Goal: Task Accomplishment & Management: Manage account settings

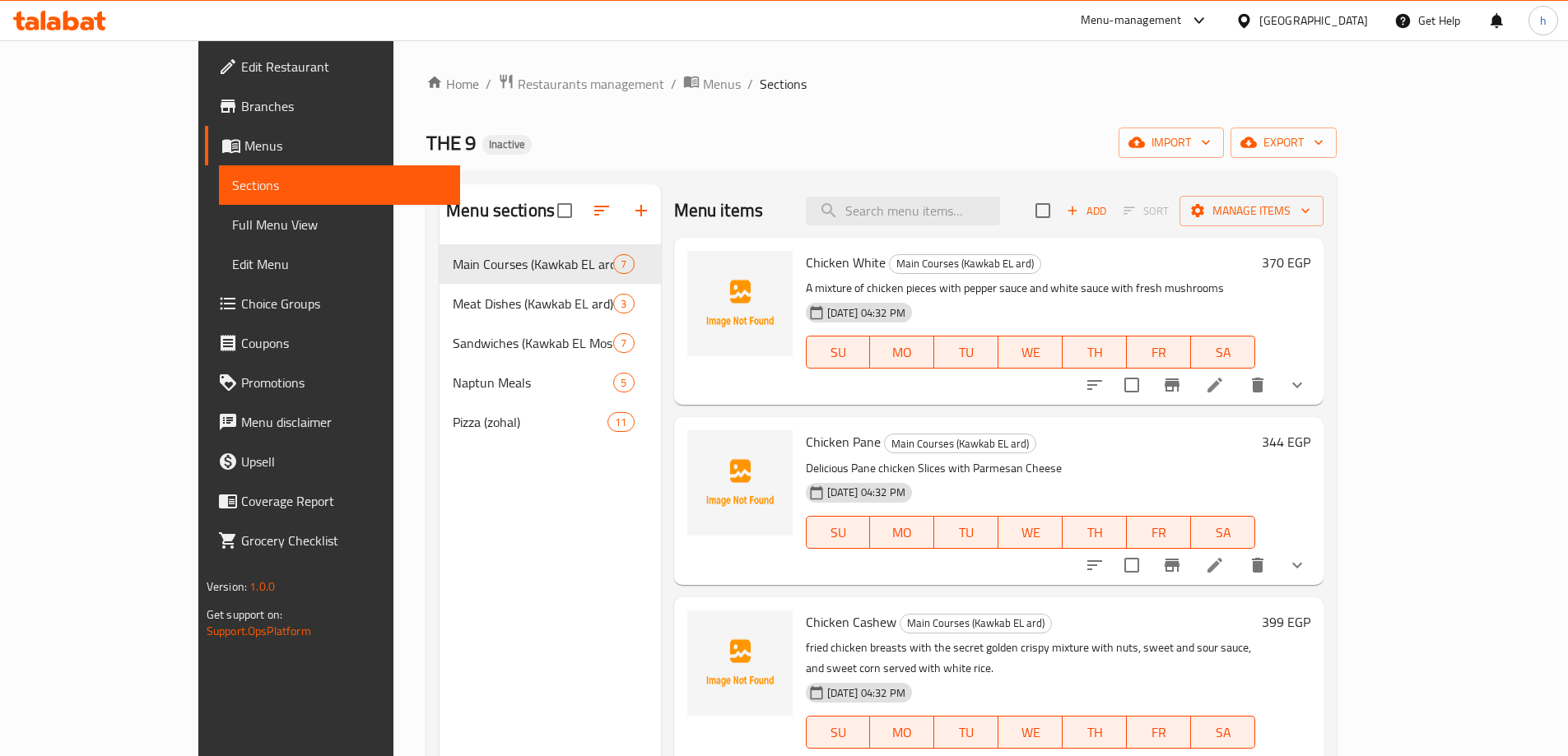
click at [244, 155] on span "Menus" at bounding box center [345, 145] width 202 height 20
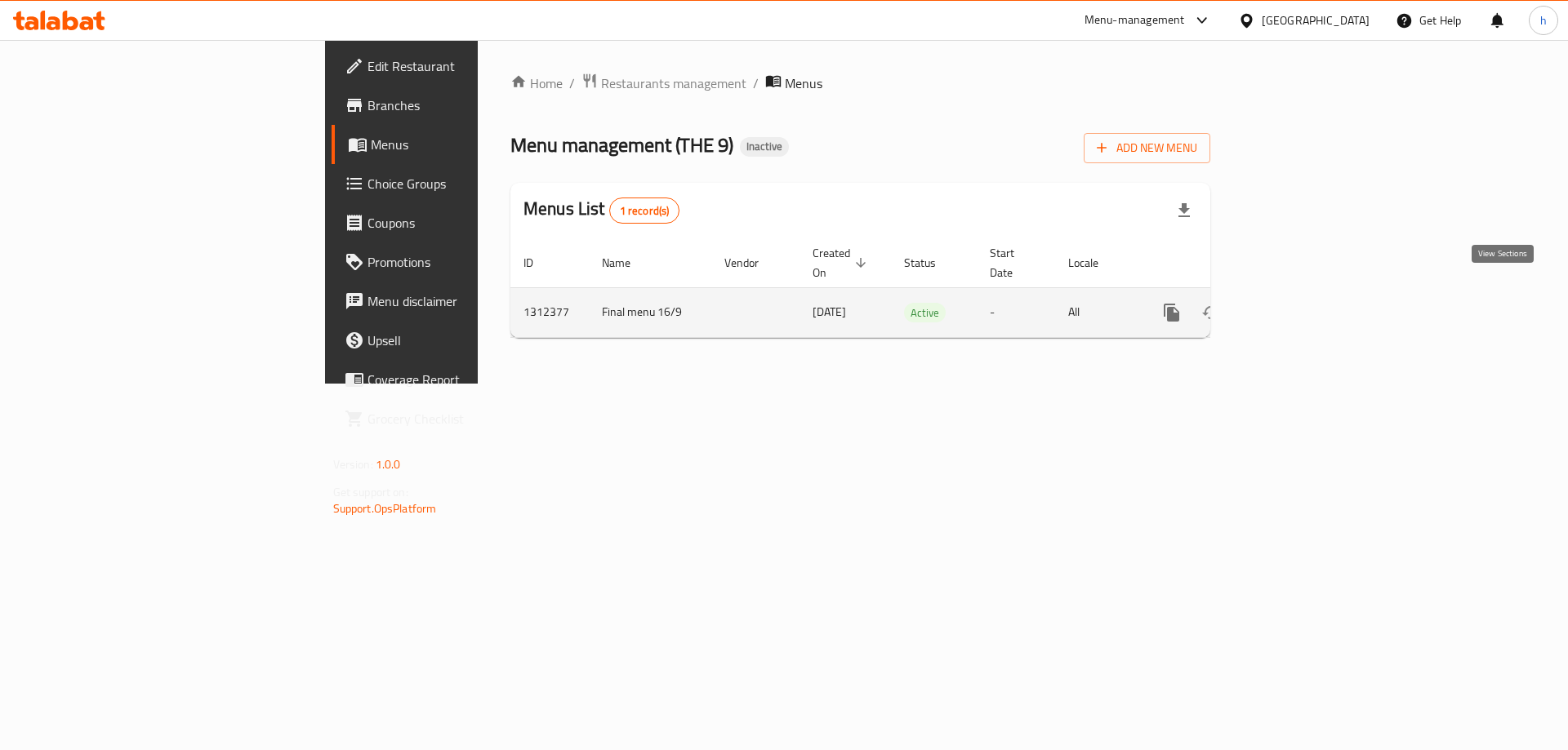
click at [1299, 303] on icon "enhanced table" at bounding box center [1290, 312] width 19 height 19
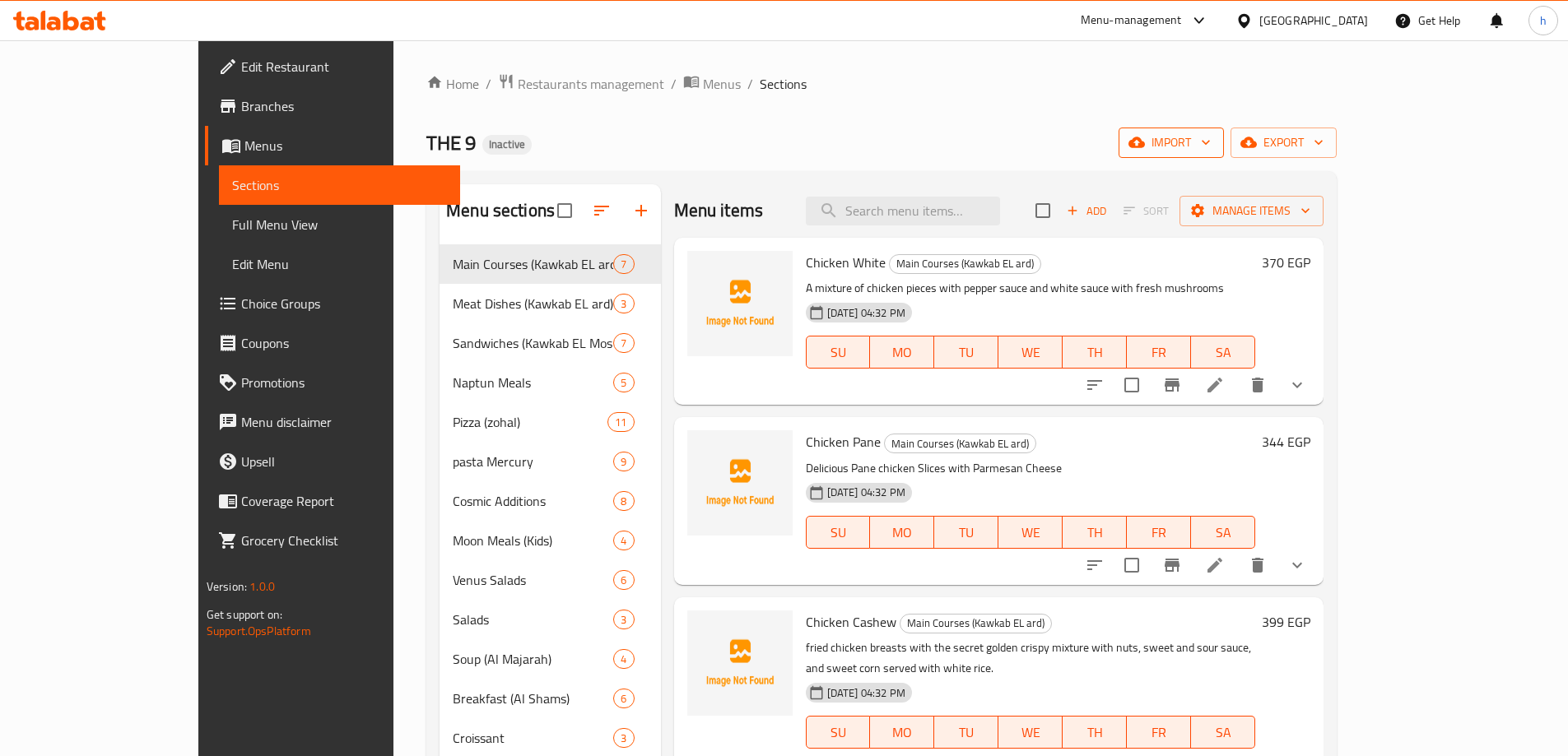
click at [1211, 141] on span "import" at bounding box center [1171, 142] width 79 height 21
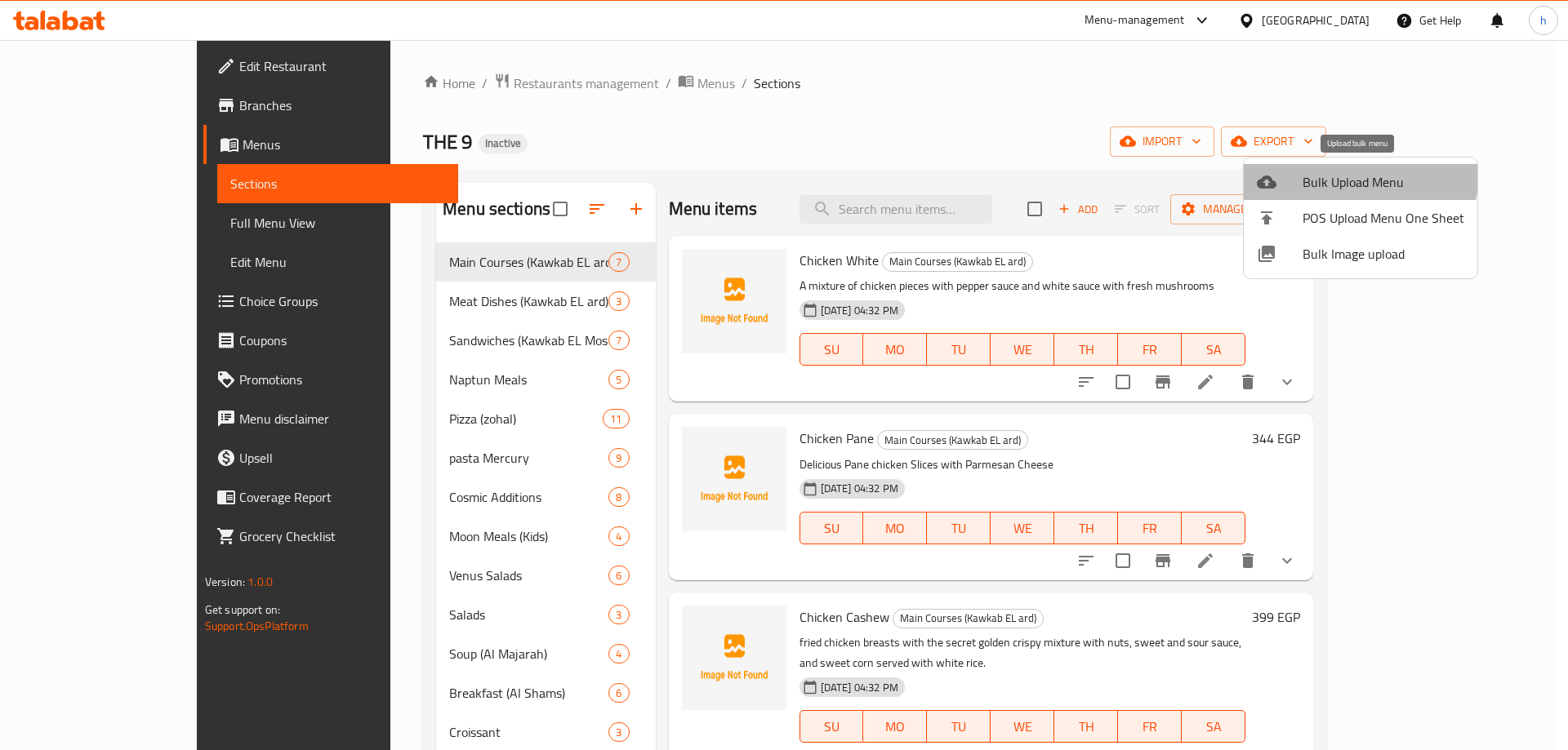
click at [1323, 175] on span "Bulk Upload Menu" at bounding box center [1384, 182] width 162 height 19
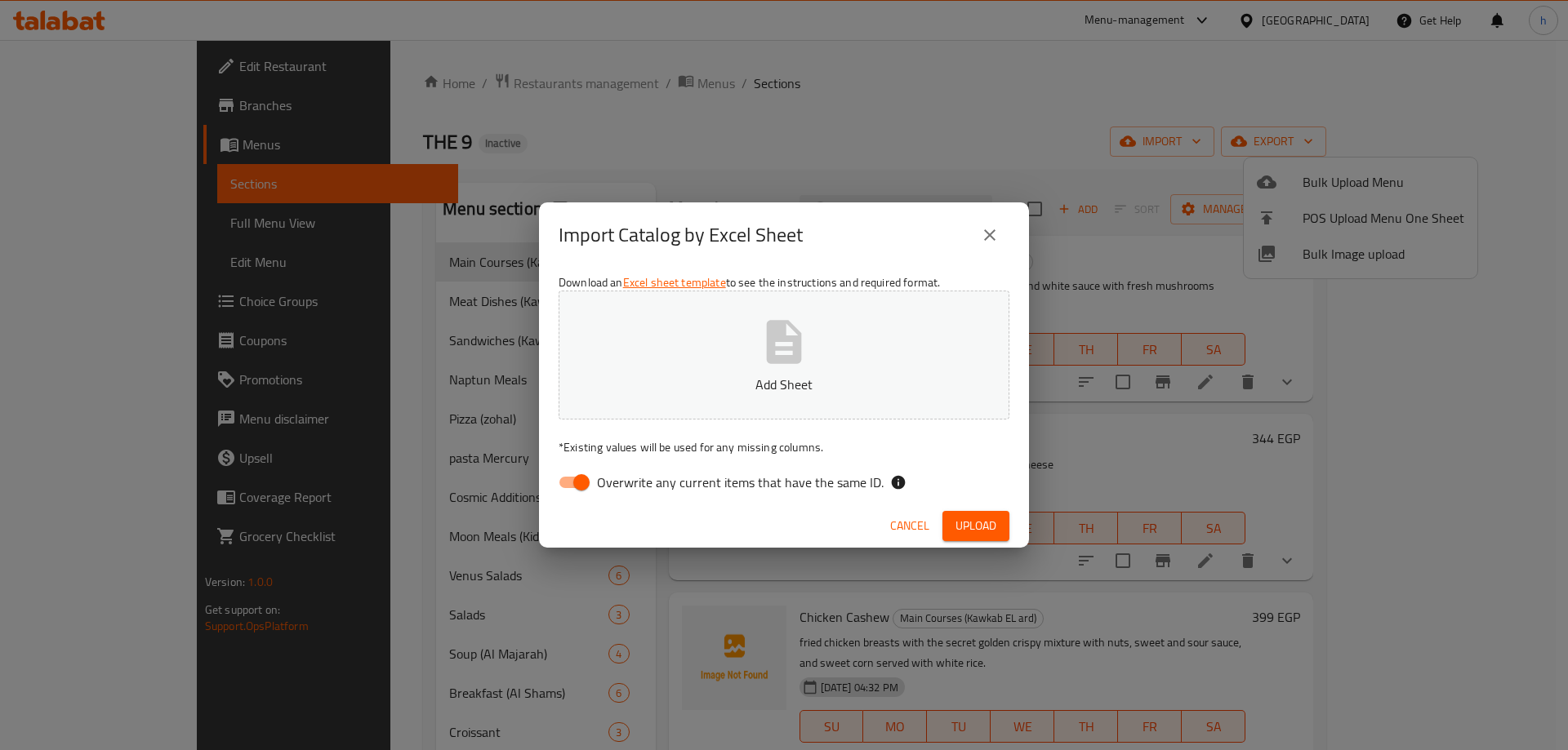
click at [580, 492] on input "Overwrite any current items that have the same ID." at bounding box center [582, 482] width 93 height 31
checkbox input "false"
click at [866, 114] on div "Import Catalog by Excel Sheet Download an Excel sheet template to see the instr…" at bounding box center [784, 375] width 1568 height 750
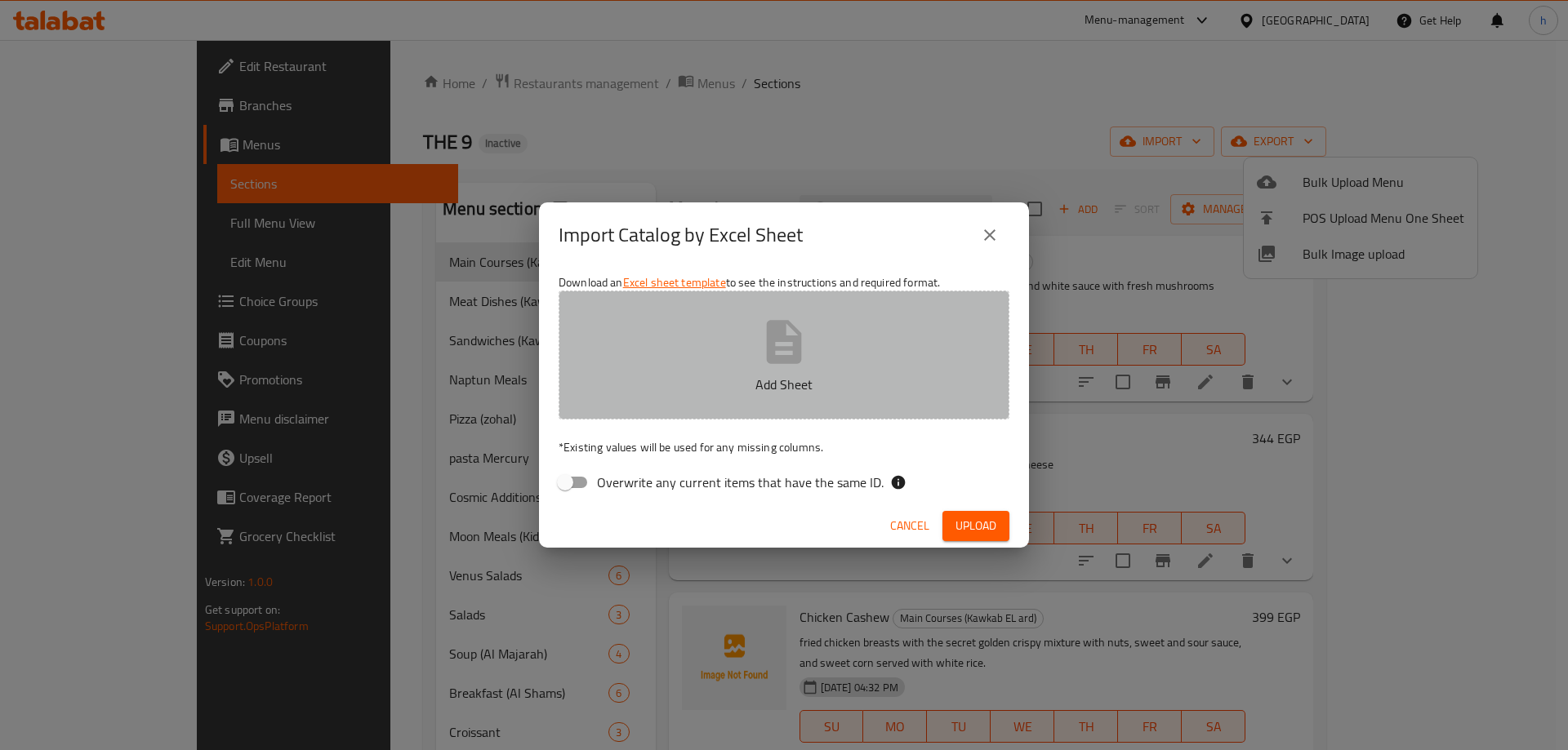
click at [709, 361] on button "Add Sheet" at bounding box center [784, 355] width 451 height 129
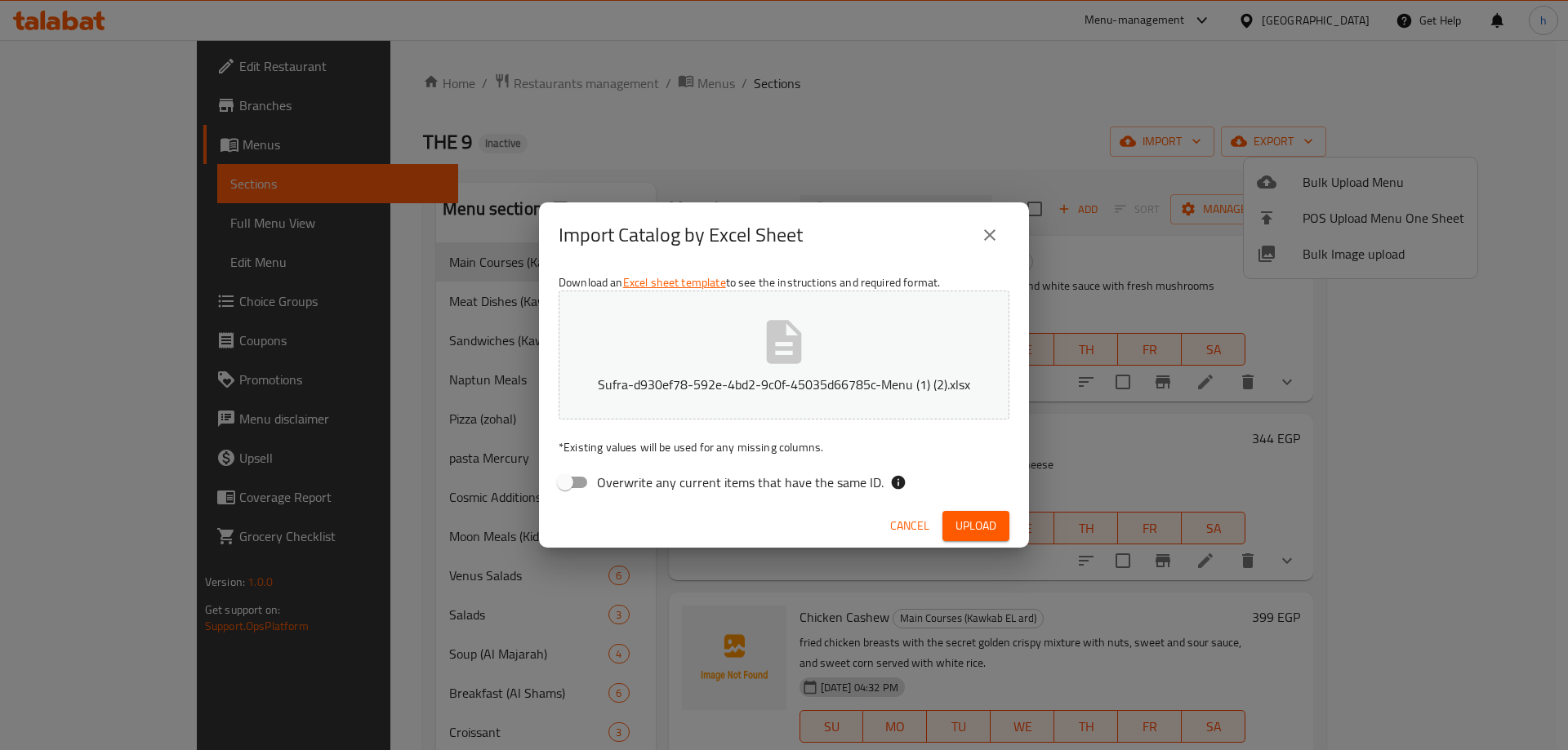
click at [966, 525] on span "Upload" at bounding box center [976, 525] width 41 height 20
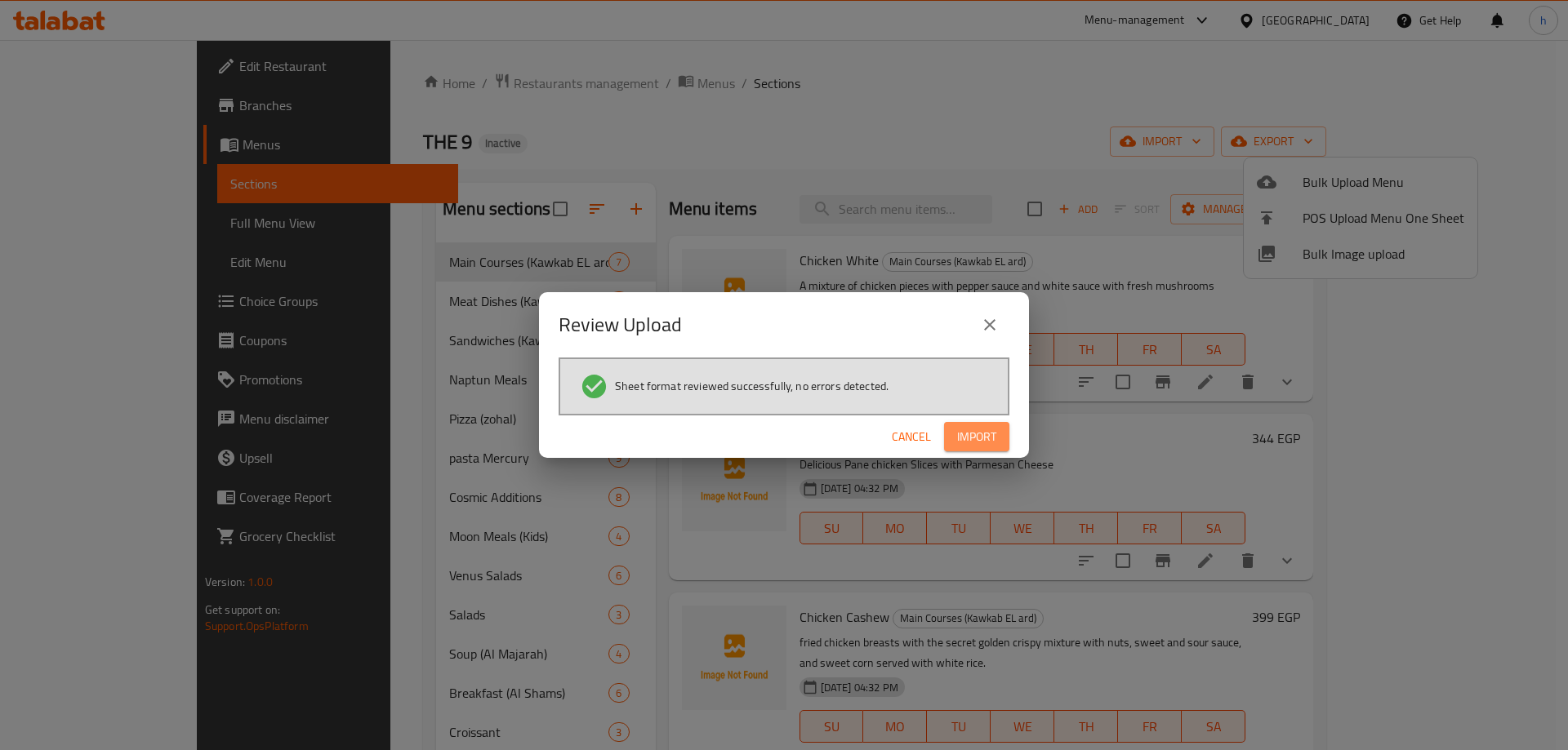
click at [973, 433] on span "Import" at bounding box center [977, 437] width 39 height 20
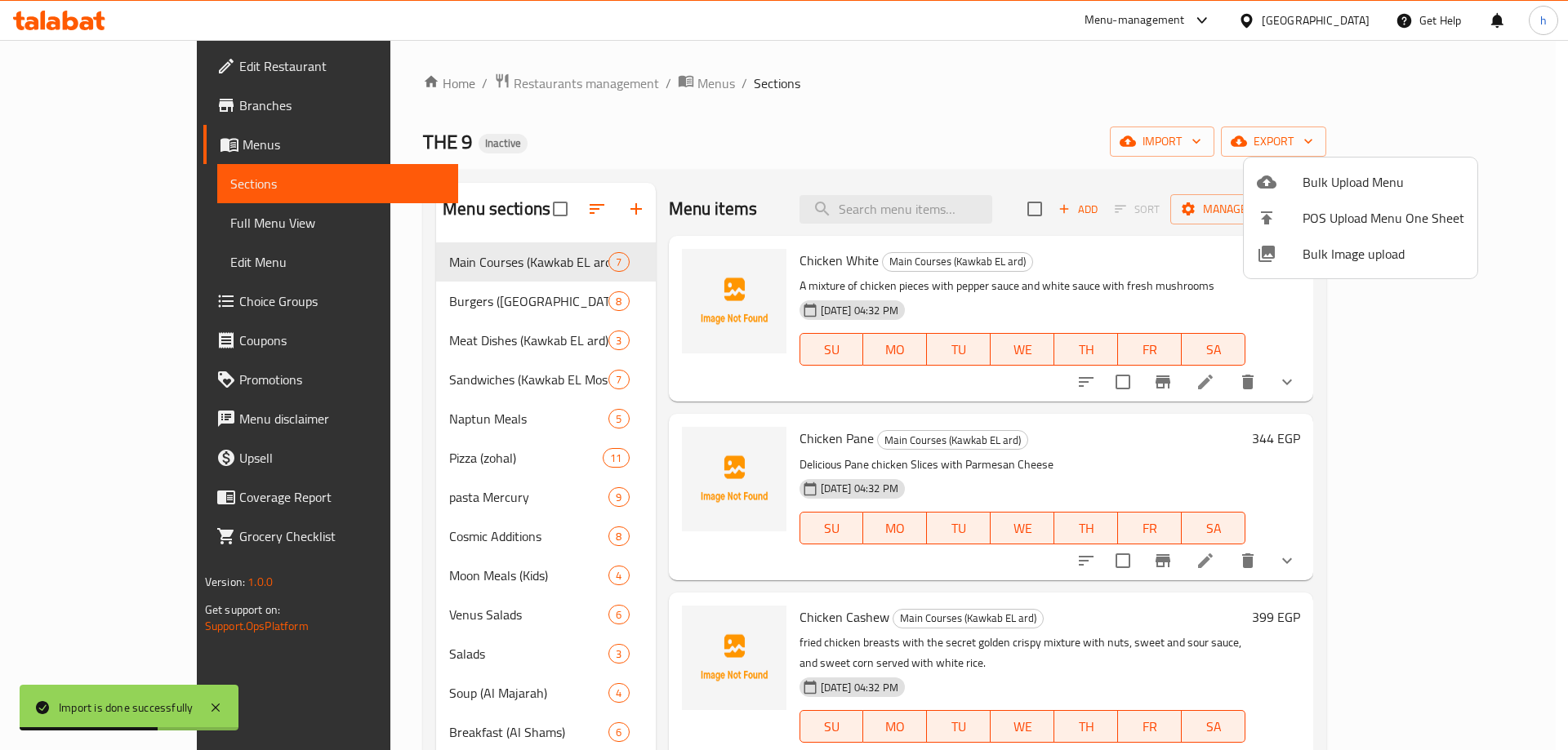
click at [433, 312] on div at bounding box center [784, 375] width 1568 height 750
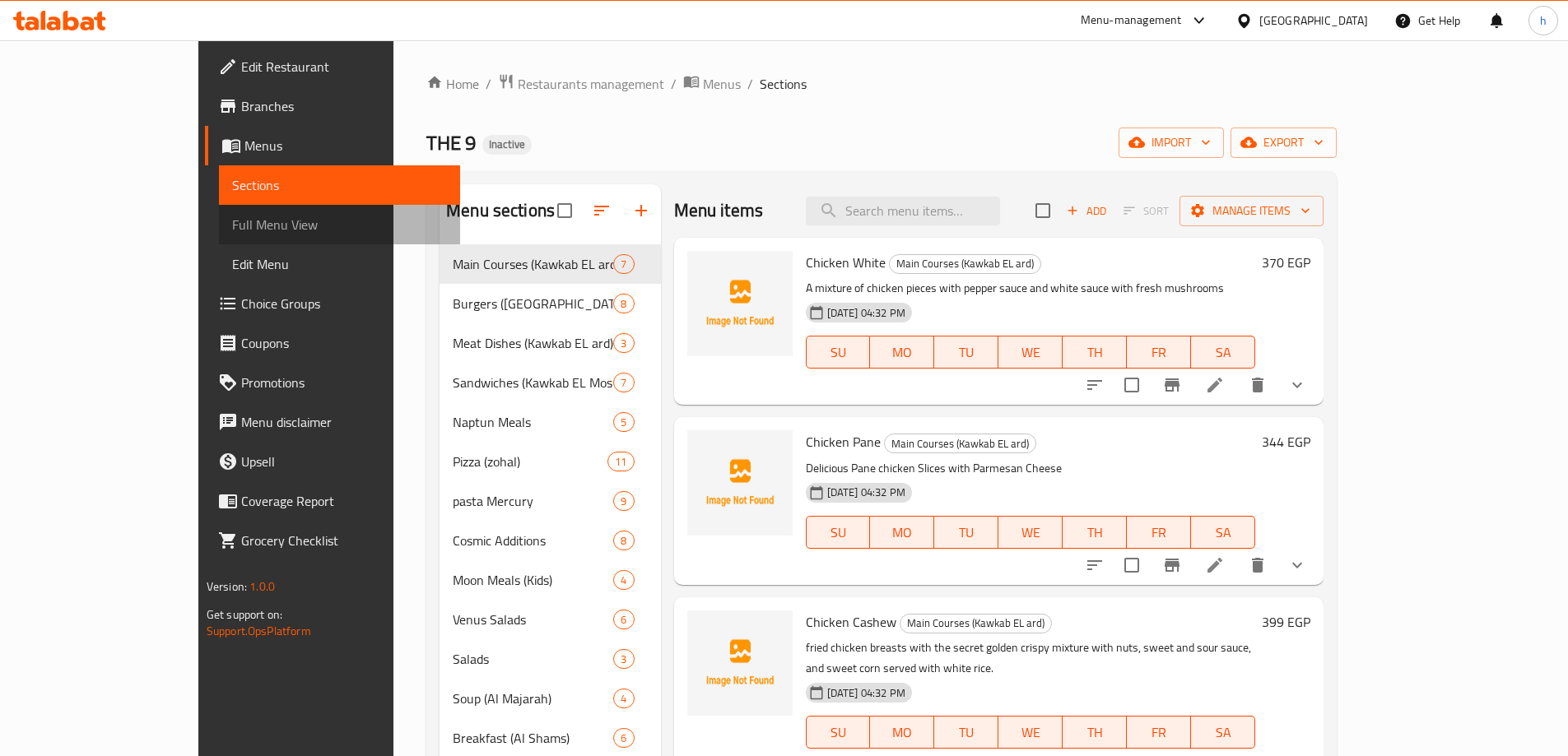
click at [232, 229] on span "Full Menu View" at bounding box center [339, 225] width 215 height 20
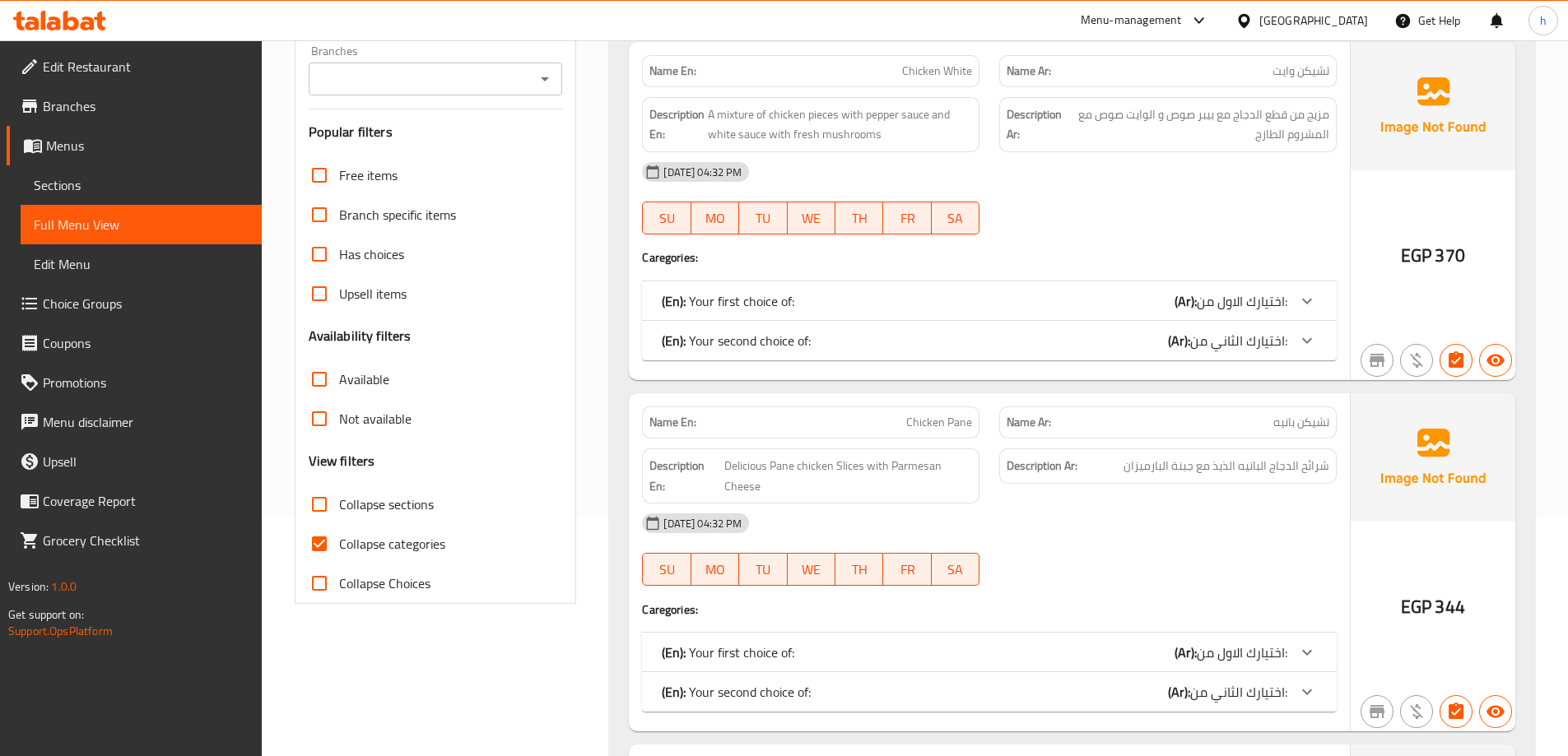
scroll to position [329, 0]
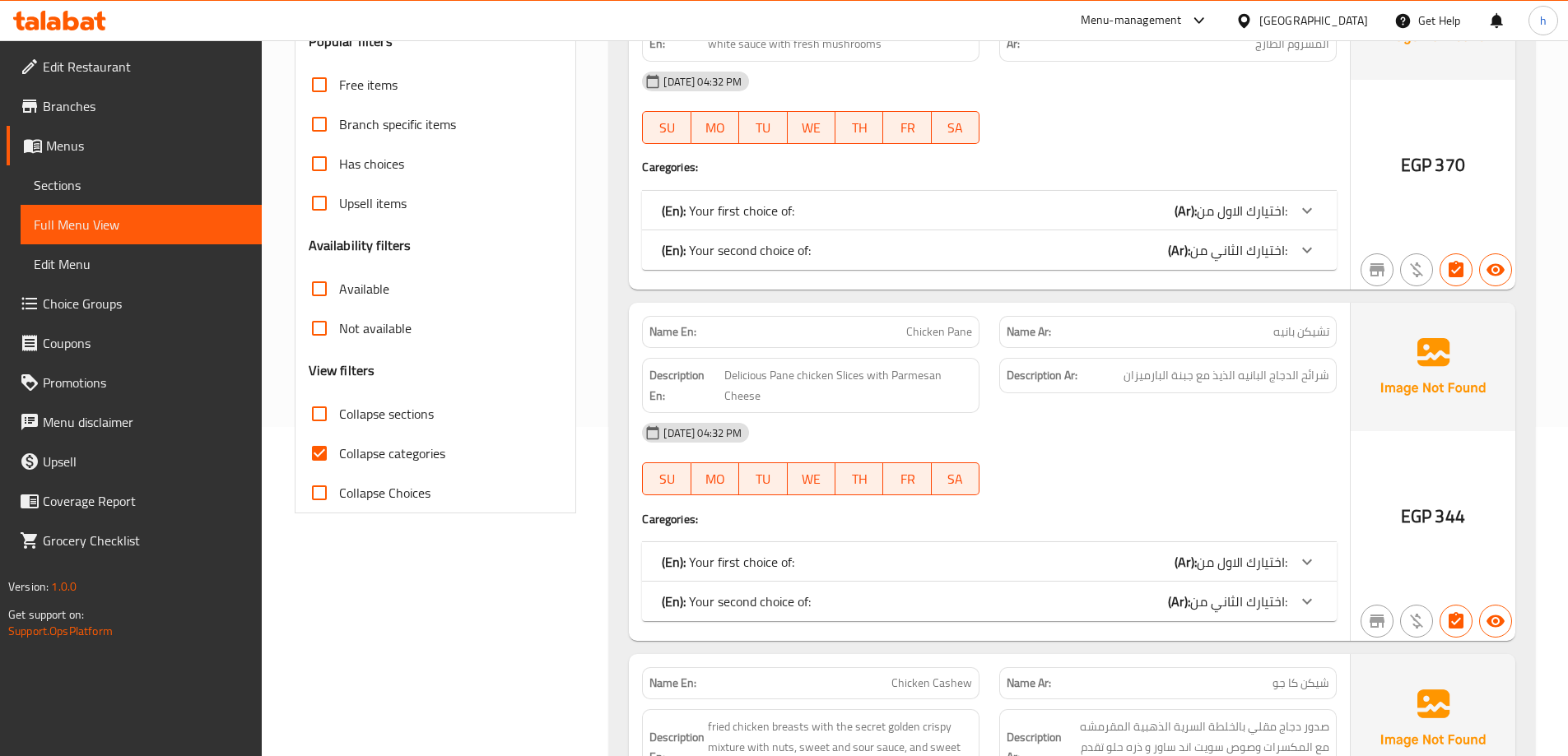
click at [310, 406] on input "Collapse sections" at bounding box center [319, 414] width 39 height 39
checkbox input "true"
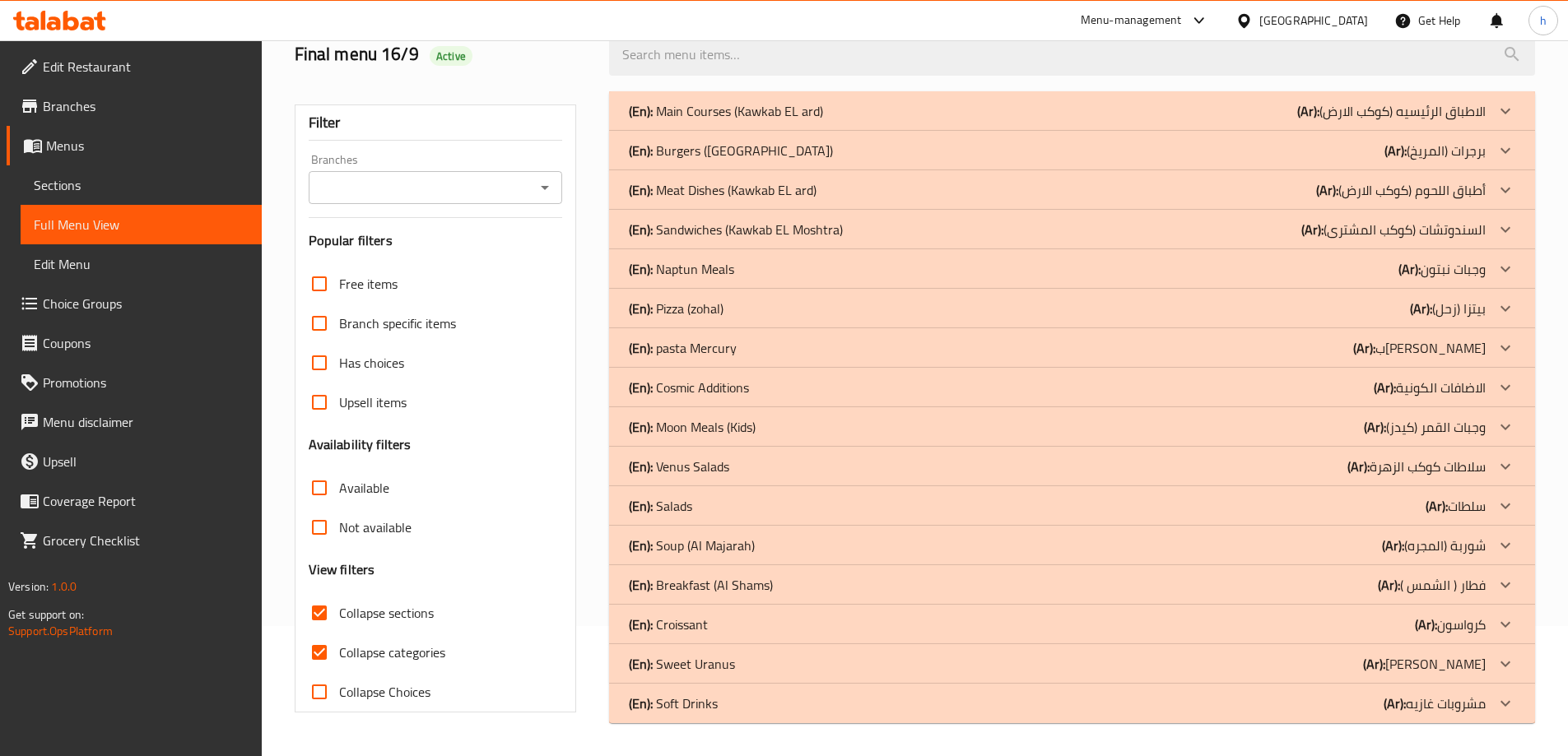
click at [320, 632] on input "Collapse categories" at bounding box center [319, 652] width 39 height 39
click at [1445, 152] on p "(Ar): برجرات ([GEOGRAPHIC_DATA])" at bounding box center [1435, 151] width 101 height 20
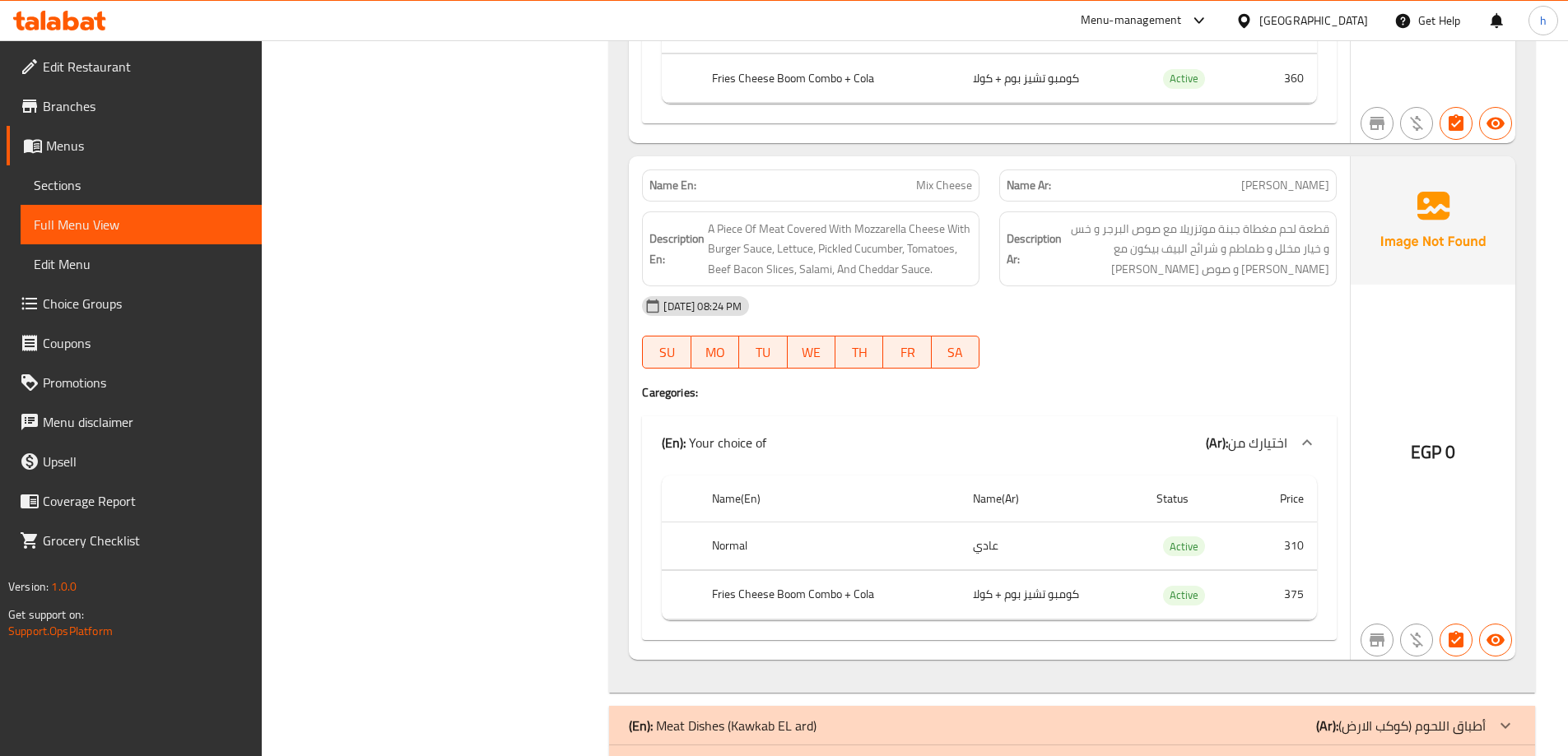
scroll to position [3751, 0]
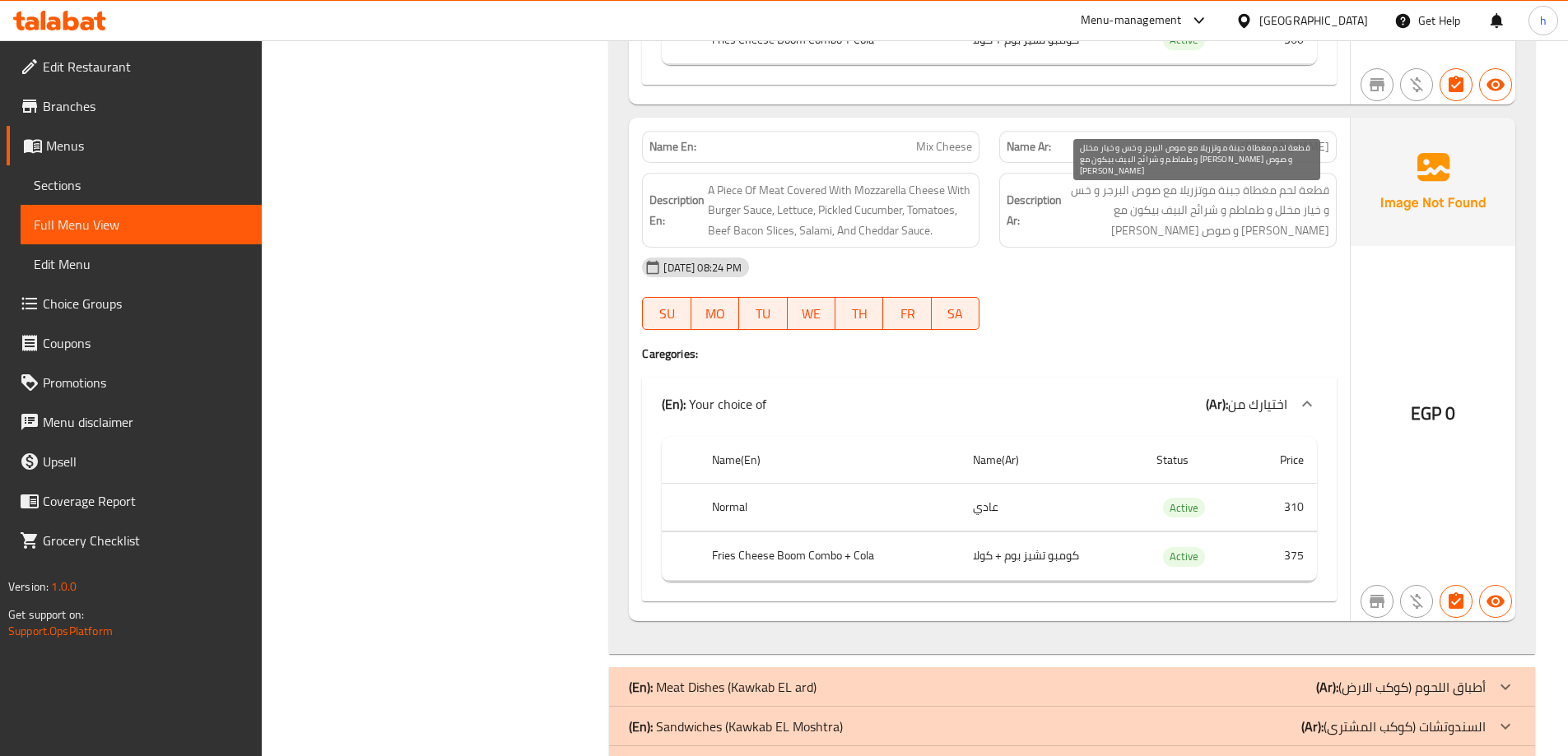
click at [1306, 194] on span "قطعة لحم مغطاة جبنة موتزريلا مع صوص البرجر و خس و خيار مخلل و طماطم و شرائح الب…" at bounding box center [1196, 211] width 264 height 61
click at [1231, 185] on span "قطعة لحم مغطاة جبنة موتزريلا مع صوص البرجر و خس و خيار مخلل و طماطم و شرائح الب…" at bounding box center [1196, 211] width 264 height 61
click at [1127, 261] on div "[DATE] 08:24 PM" at bounding box center [989, 268] width 714 height 39
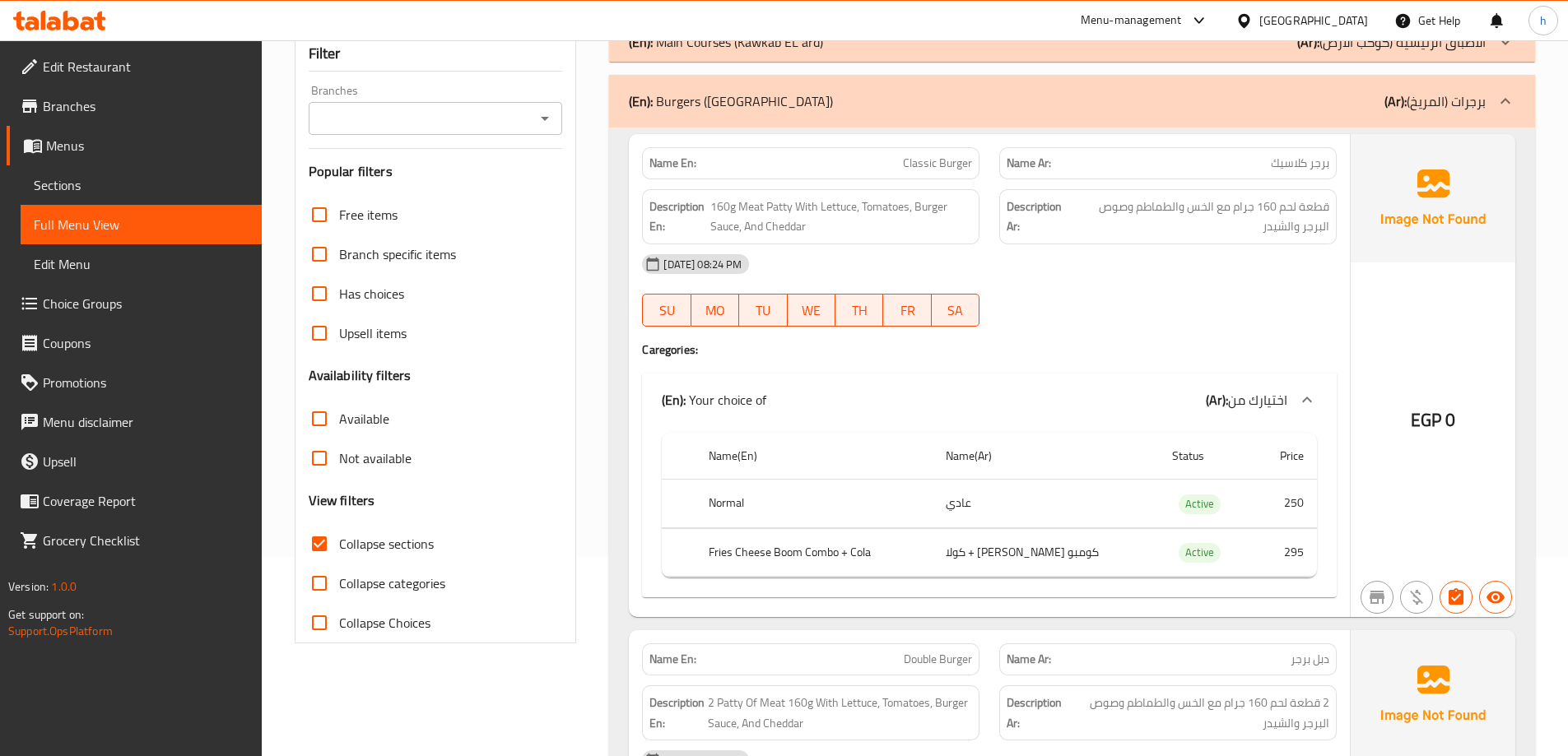
scroll to position [329, 0]
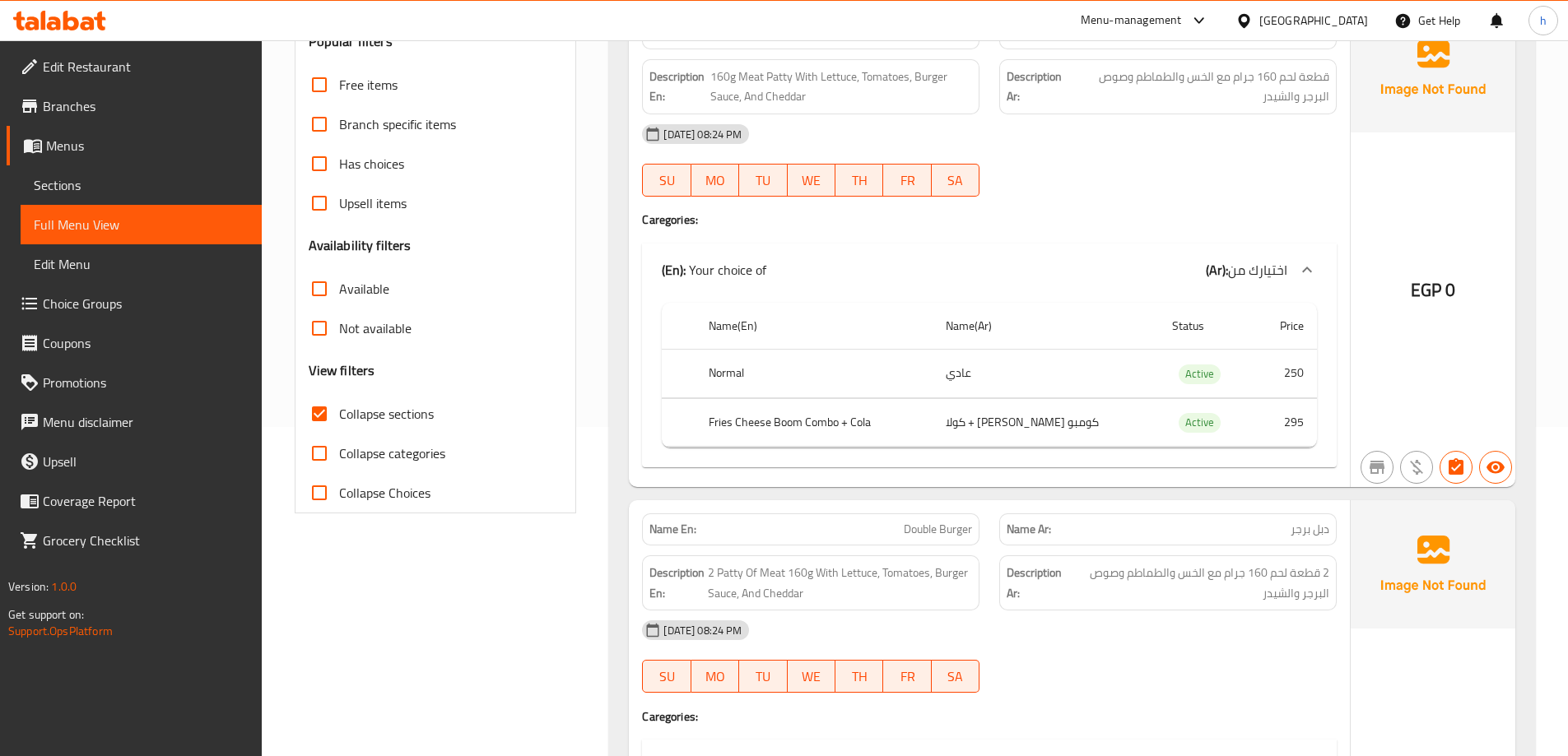
click at [322, 455] on input "Collapse categories" at bounding box center [319, 453] width 39 height 39
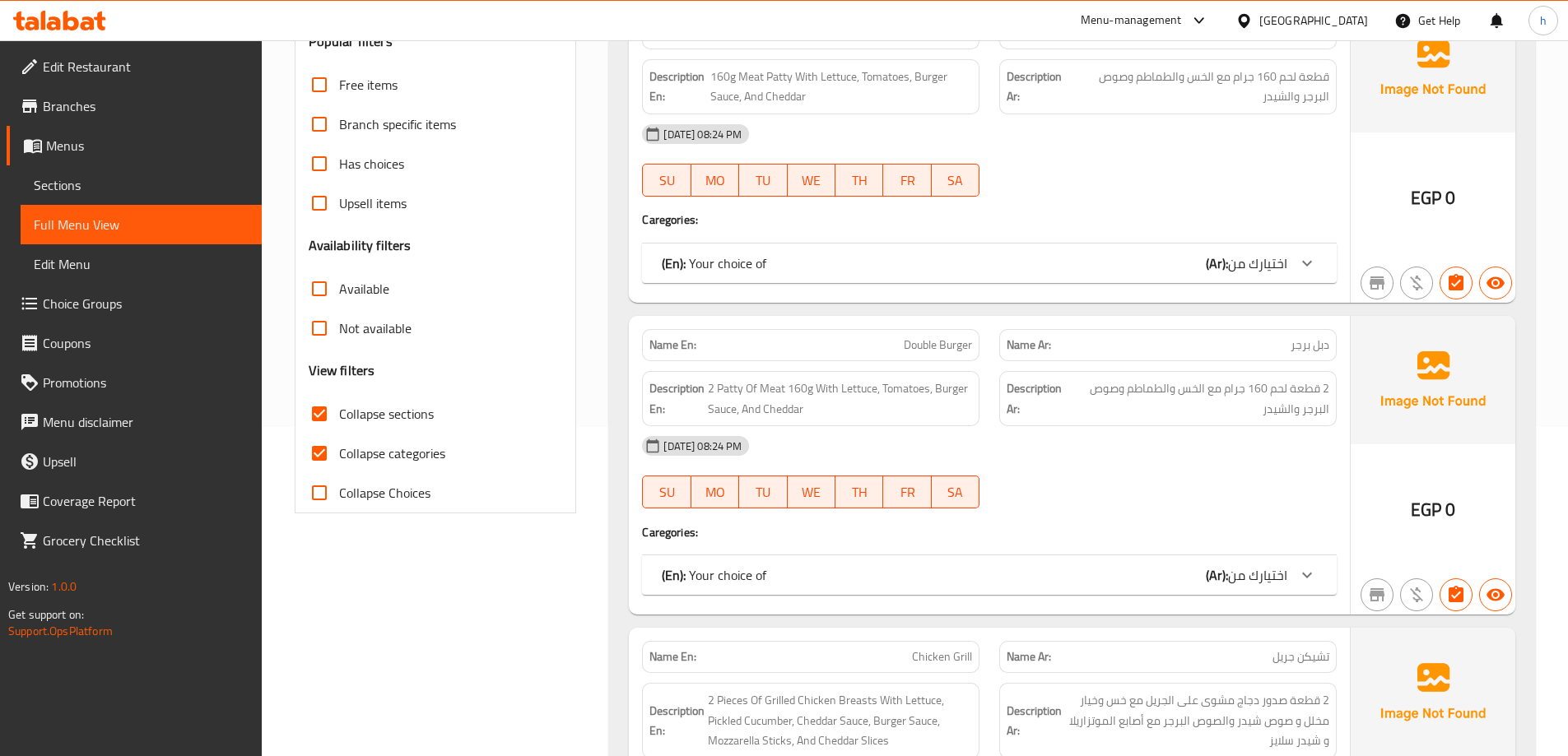
click at [322, 455] on input "Collapse categories" at bounding box center [319, 453] width 39 height 39
checkbox input "false"
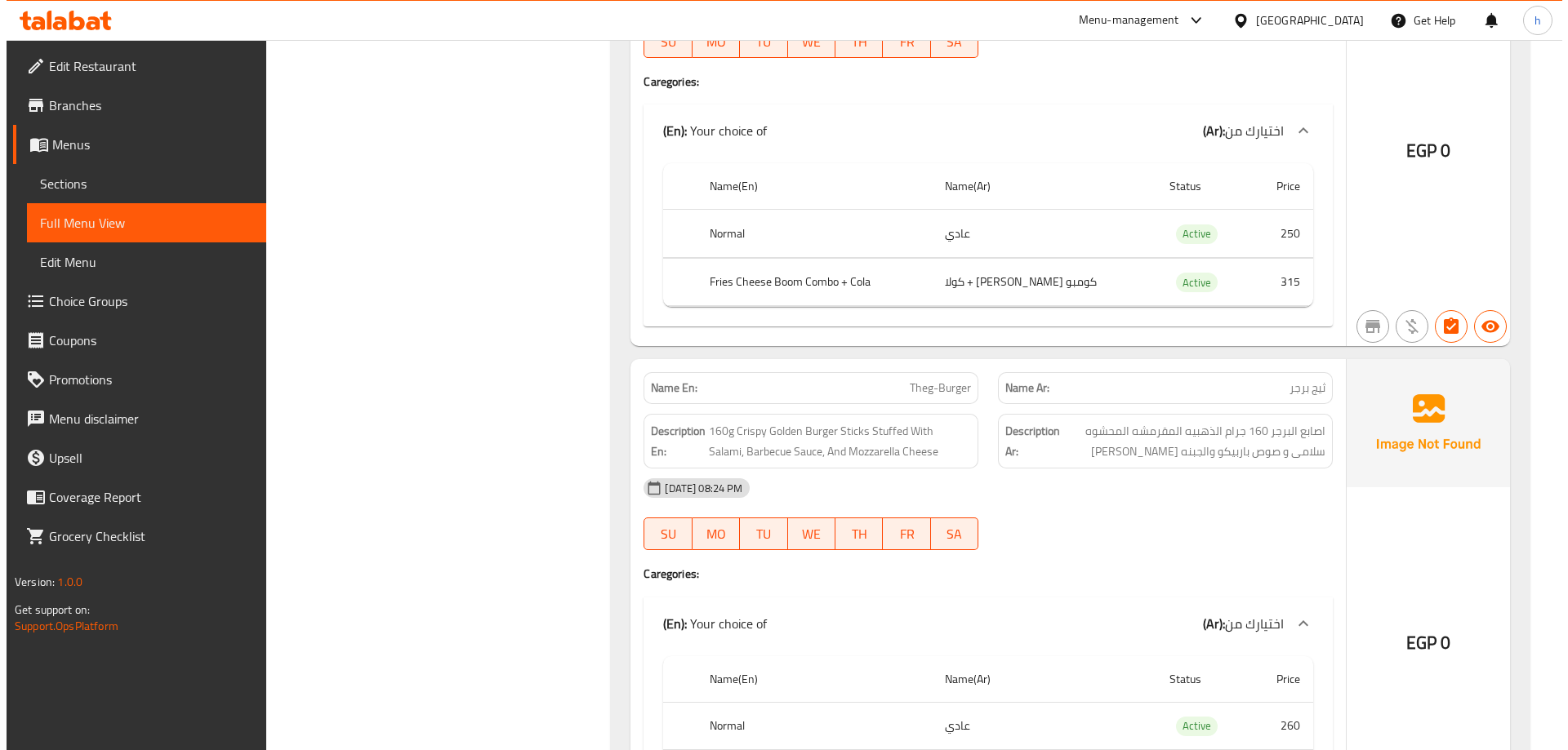
scroll to position [0, 0]
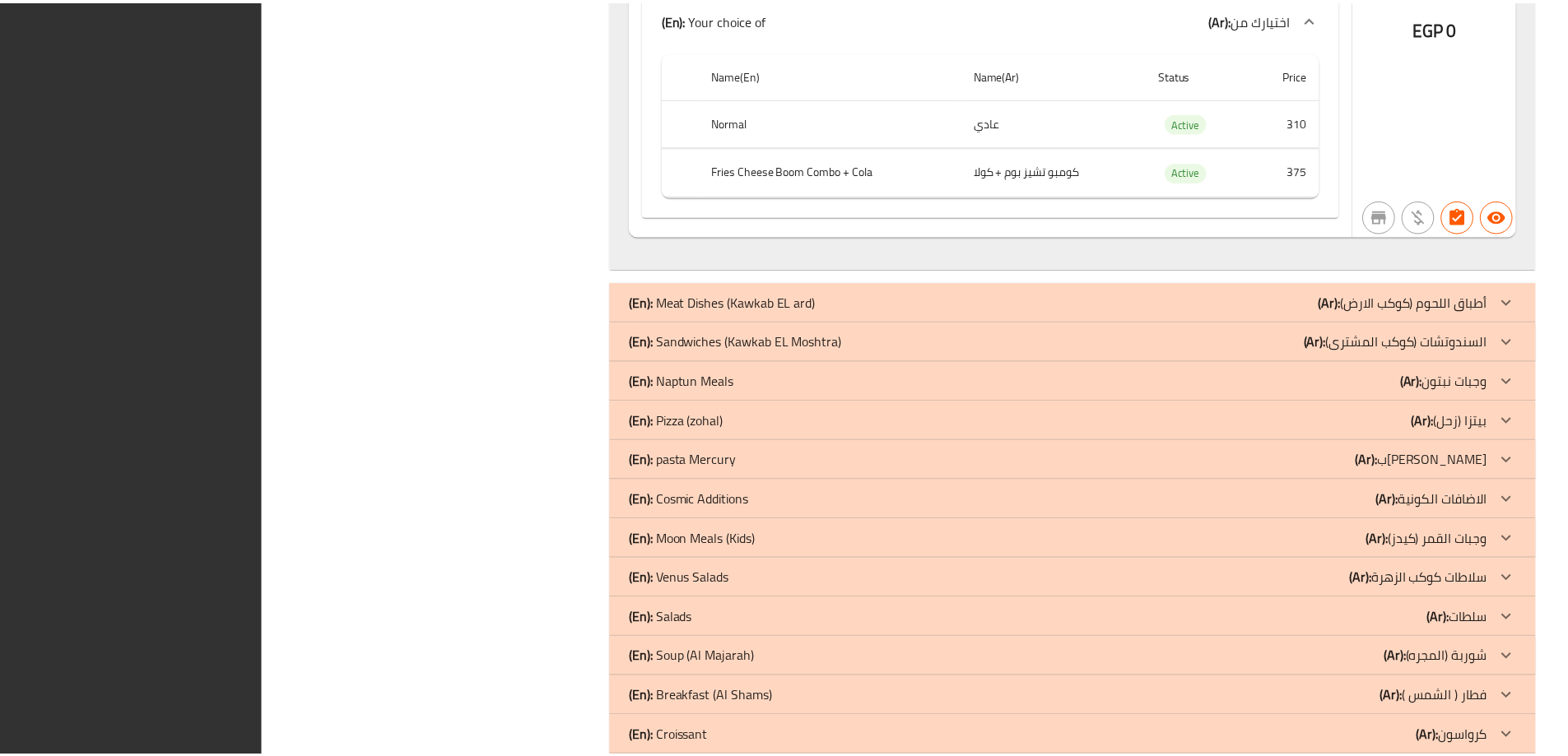
scroll to position [4248, 0]
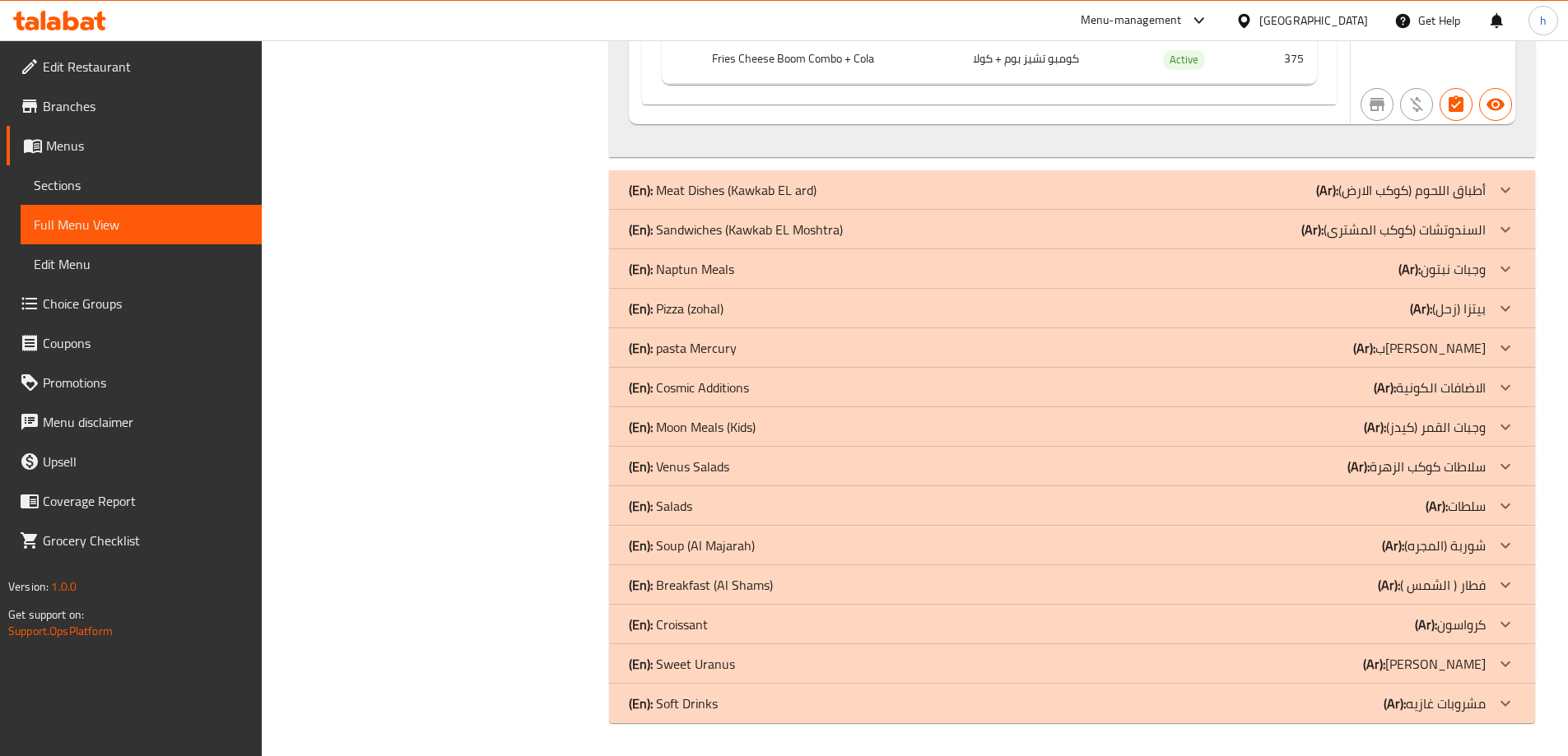
click at [81, 13] on icon at bounding box center [59, 21] width 93 height 20
